Goal: Task Accomplishment & Management: Manage account settings

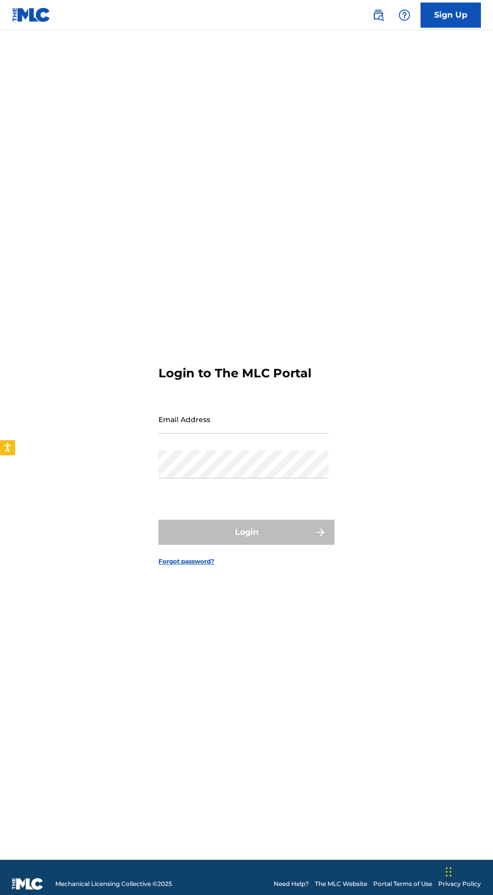
click at [265, 434] on input "Email Address" at bounding box center [244, 419] width 170 height 29
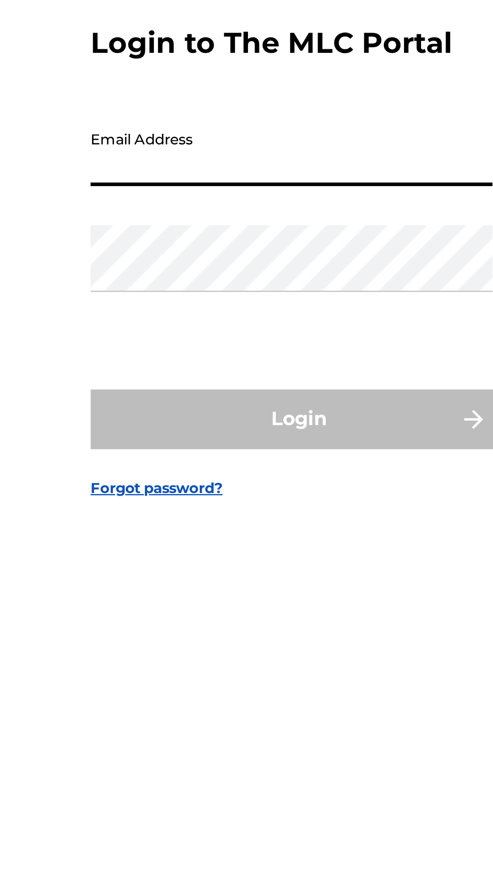
click at [251, 434] on input "Email Address" at bounding box center [244, 419] width 170 height 29
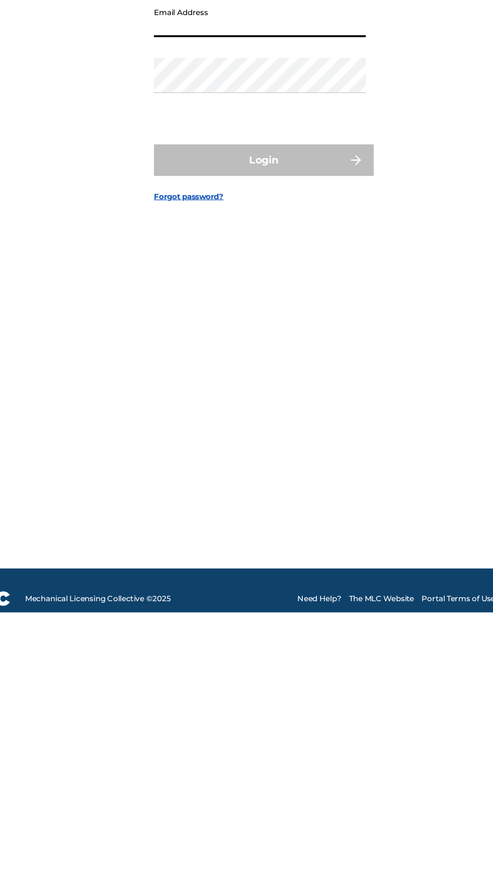
click at [197, 566] on link "Forgot password?" at bounding box center [187, 561] width 56 height 9
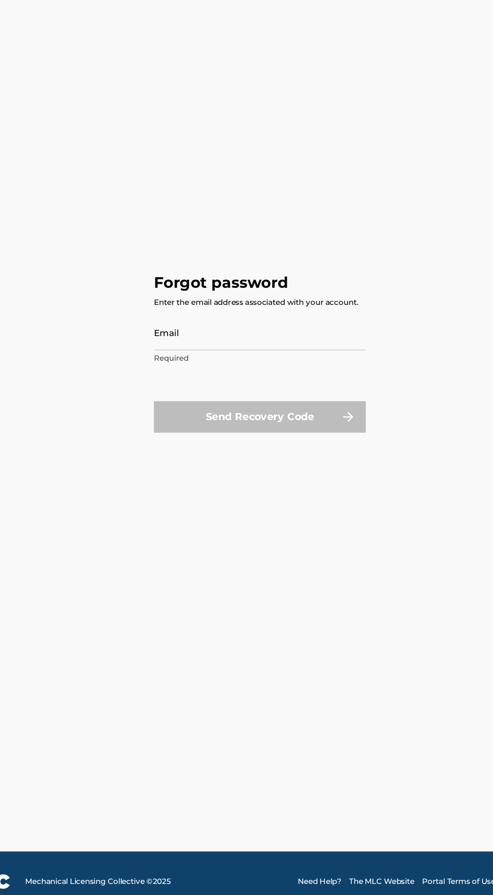
click at [263, 458] on input "Email" at bounding box center [244, 443] width 170 height 29
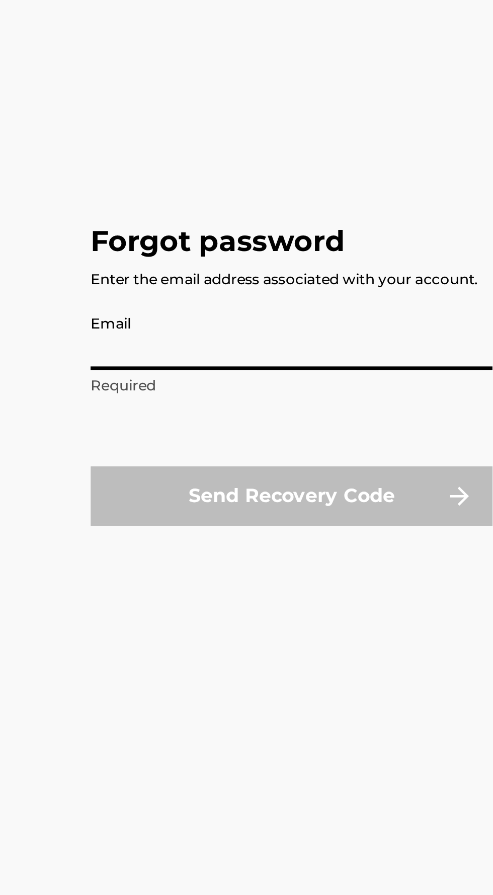
type input "[EMAIL_ADDRESS][DOMAIN_NAME]"
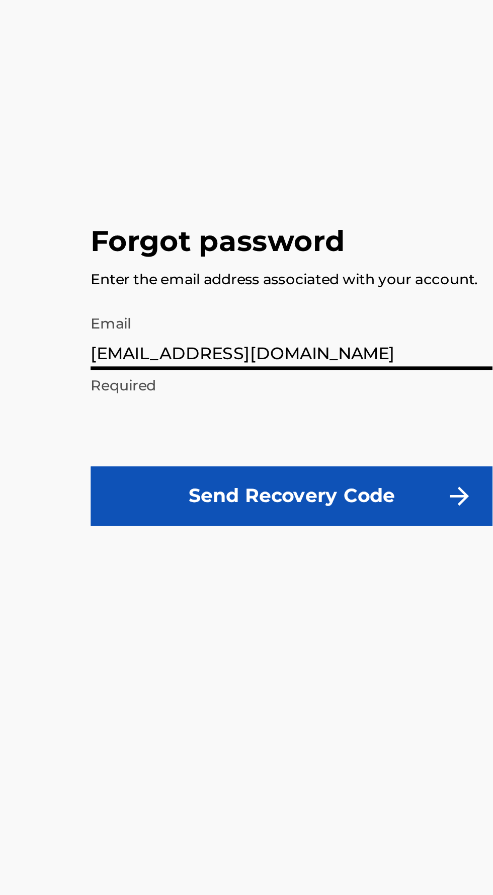
click at [256, 524] on button "Send Recovery Code" at bounding box center [244, 511] width 170 height 25
